Goal: Task Accomplishment & Management: Use online tool/utility

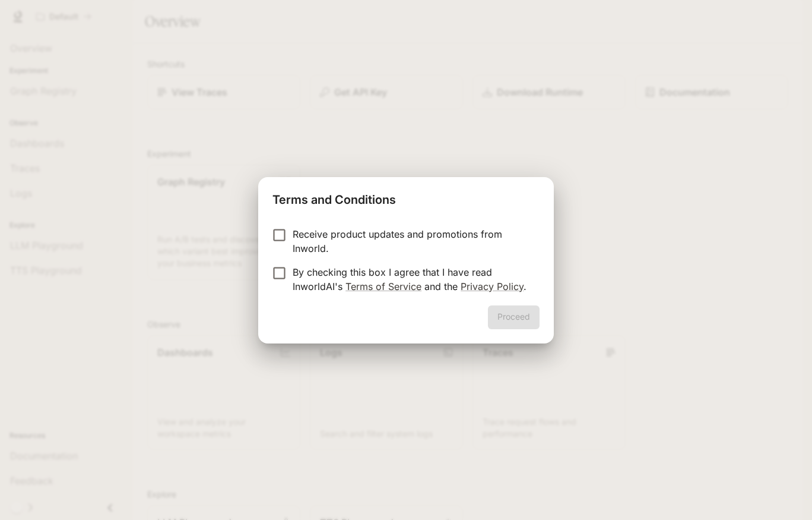
click at [302, 280] on p "By checking this box I agree that I have read InworldAI's Terms of Service and …" at bounding box center [412, 279] width 238 height 29
click at [523, 317] on button "Proceed" at bounding box center [514, 317] width 52 height 24
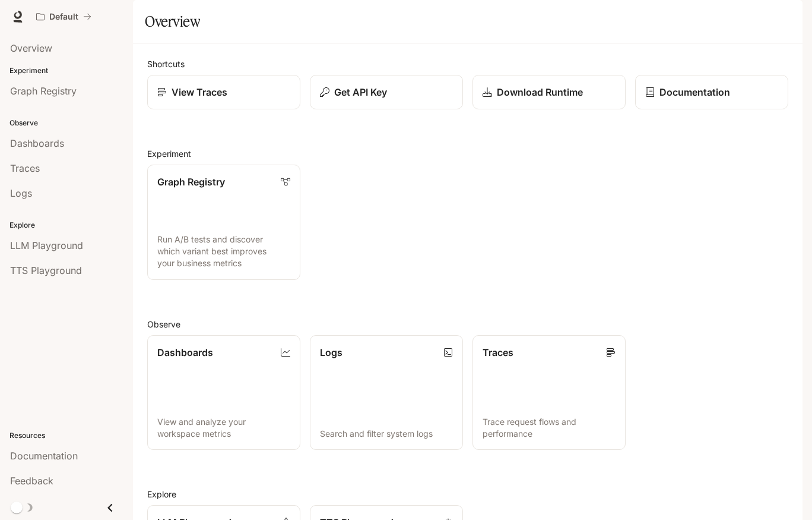
click at [782, 19] on icon "button" at bounding box center [786, 17] width 10 height 10
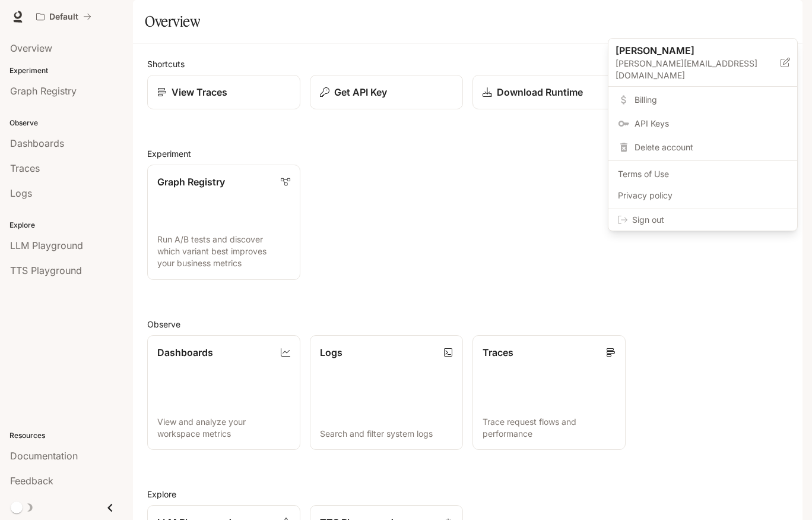
click at [644, 94] on span "Billing" at bounding box center [711, 100] width 153 height 12
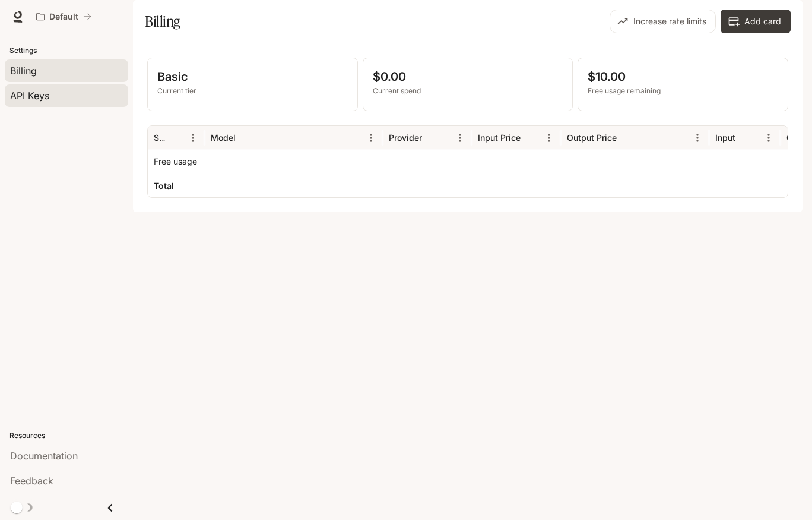
click at [36, 97] on span "API Keys" at bounding box center [29, 95] width 39 height 14
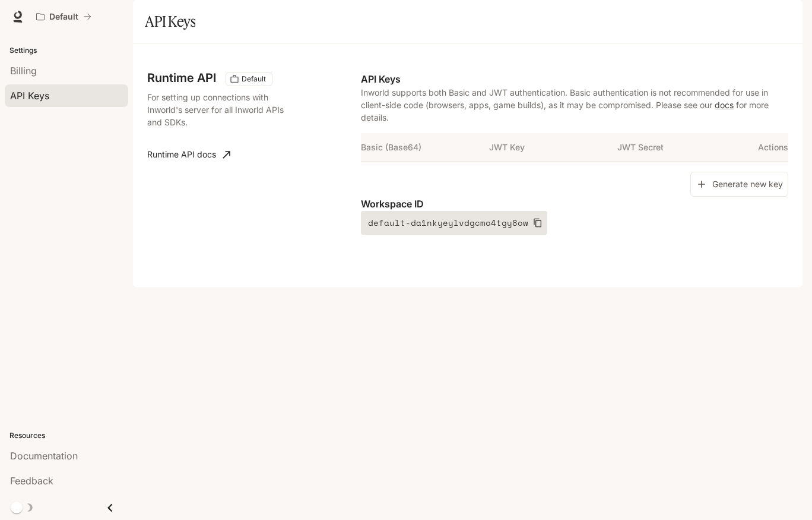
click at [533, 227] on icon "button" at bounding box center [538, 223] width 10 height 10
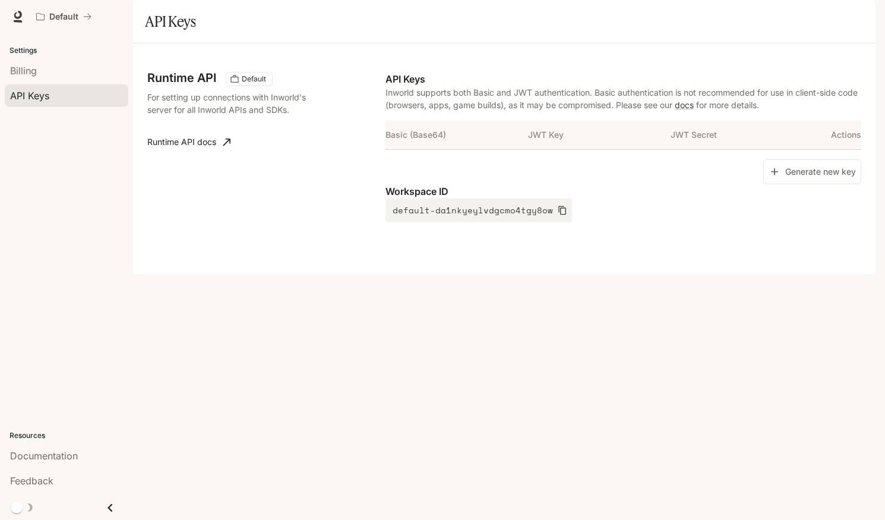
click at [539, 274] on div "Runtime API Default For setting up connections with Inworld's server for all In…" at bounding box center [504, 158] width 742 height 231
